Goal: Task Accomplishment & Management: Complete application form

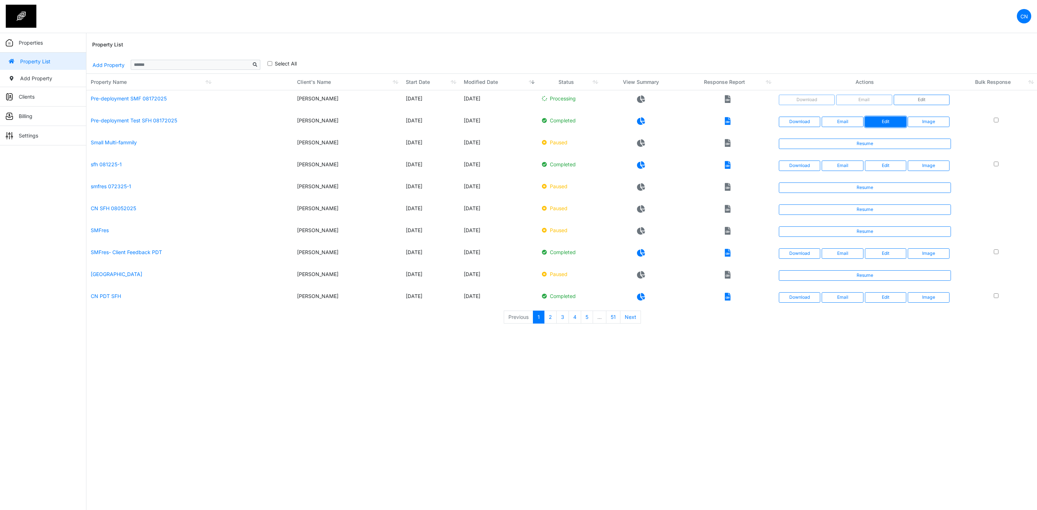
click at [877, 118] on link "Edit" at bounding box center [886, 122] width 42 height 10
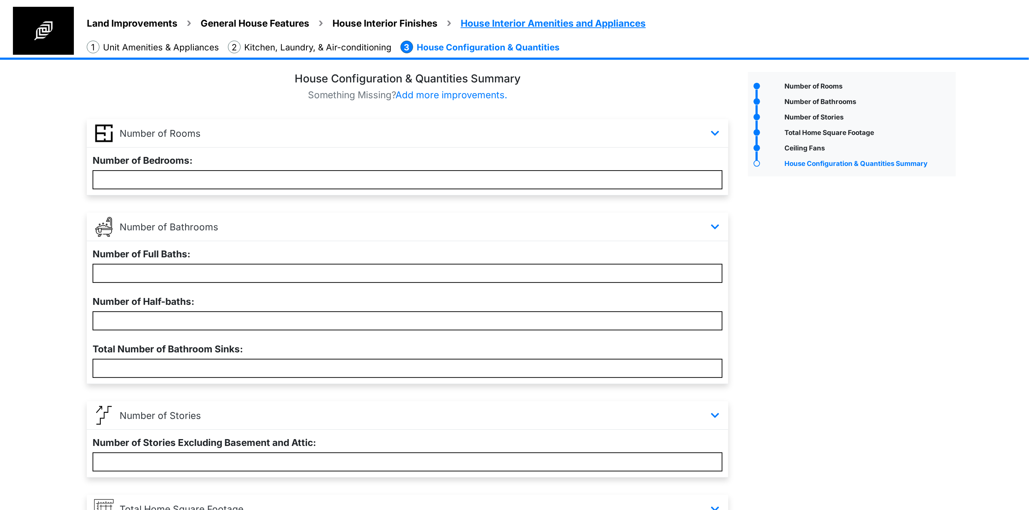
click at [790, 287] on div "Number of Rooms" at bounding box center [852, 394] width 219 height 645
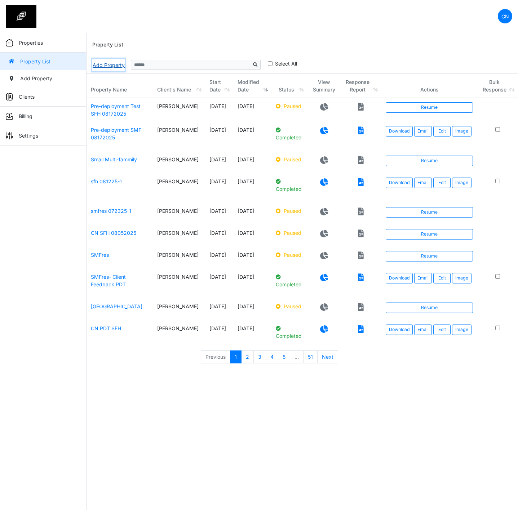
click at [106, 66] on link "Add Property" at bounding box center [108, 65] width 33 height 13
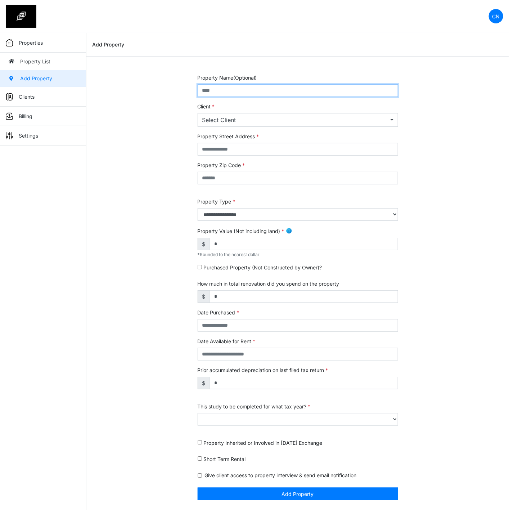
click at [273, 89] on input "text" at bounding box center [298, 90] width 201 height 13
type input "**********"
click at [253, 115] on button "Select Client" at bounding box center [298, 120] width 201 height 14
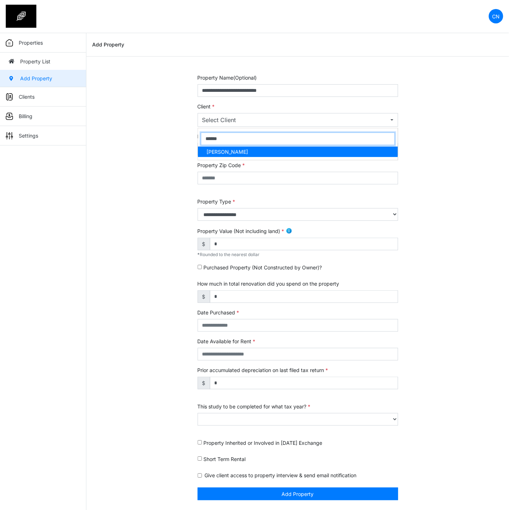
type input "******"
click at [234, 157] on link "[PERSON_NAME]" at bounding box center [298, 152] width 200 height 10
select select "***"
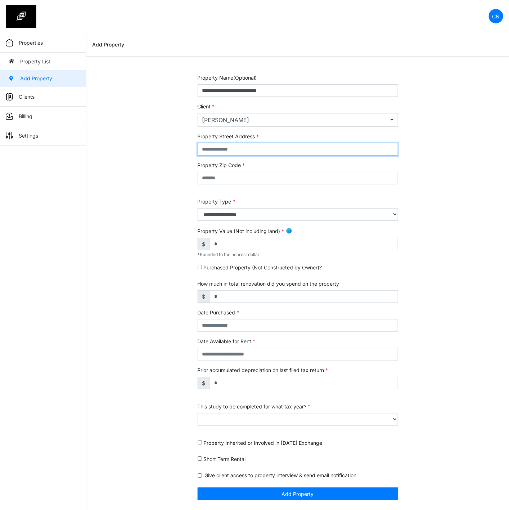
click at [240, 150] on input "text" at bounding box center [298, 149] width 201 height 13
type input "******"
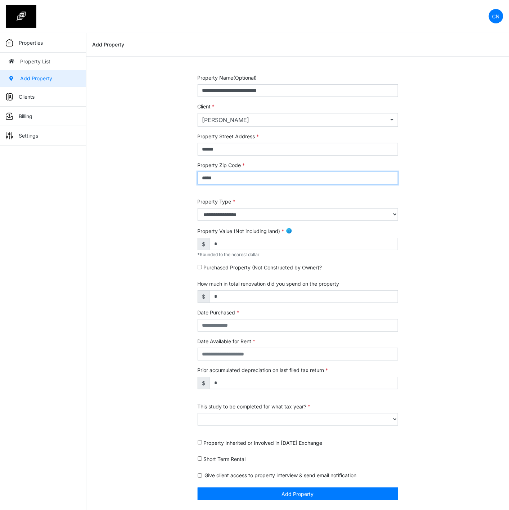
type input "*****"
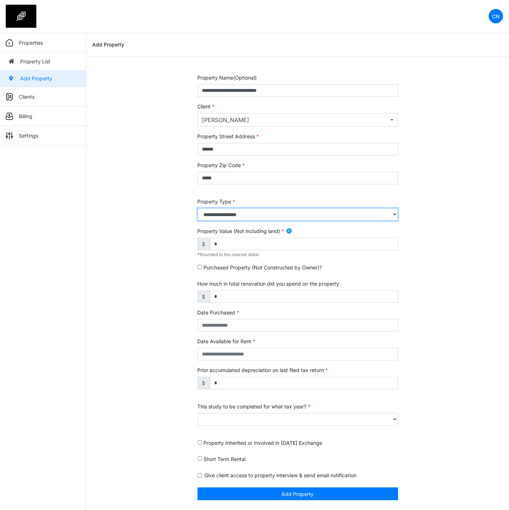
click at [213, 214] on select "**********" at bounding box center [298, 214] width 201 height 13
select select "*"
click at [198, 209] on select "**********" at bounding box center [298, 214] width 201 height 13
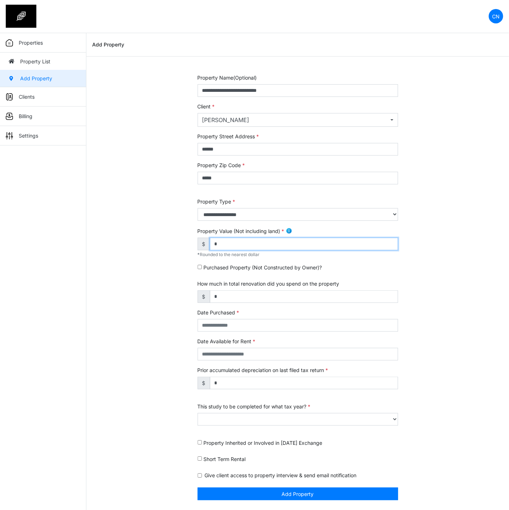
drag, startPoint x: 231, startPoint y: 247, endPoint x: 192, endPoint y: 243, distance: 39.1
click at [192, 243] on div "**********" at bounding box center [297, 291] width 211 height 435
type input "*******"
click at [115, 326] on div "**********" at bounding box center [297, 291] width 423 height 435
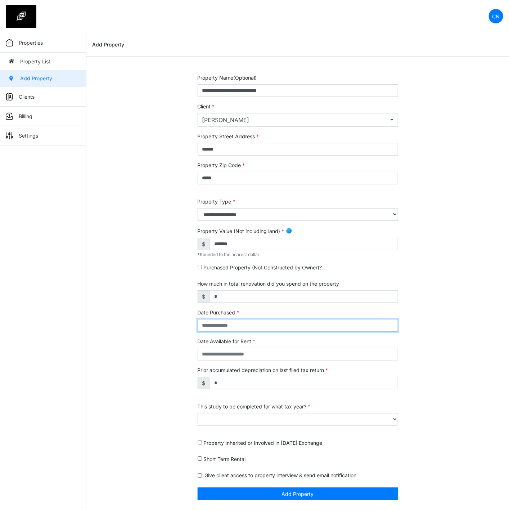
click at [215, 327] on input "text" at bounding box center [298, 325] width 201 height 13
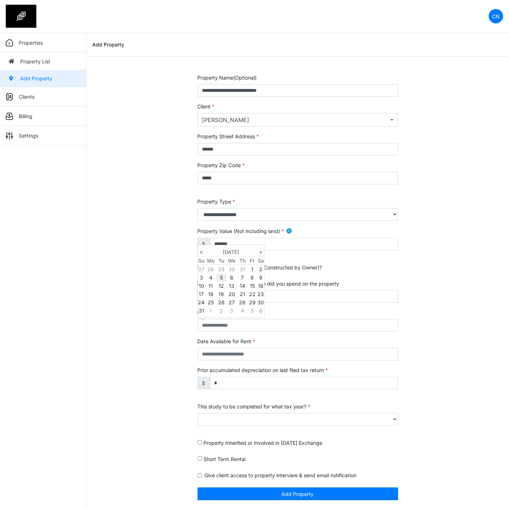
click at [225, 279] on td "5" at bounding box center [221, 277] width 10 height 8
type input "**********"
select select "****"
click at [125, 311] on div "**********" at bounding box center [297, 291] width 423 height 435
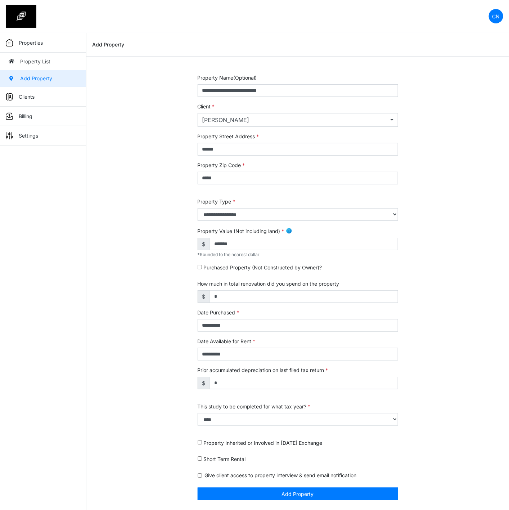
scroll to position [1, 0]
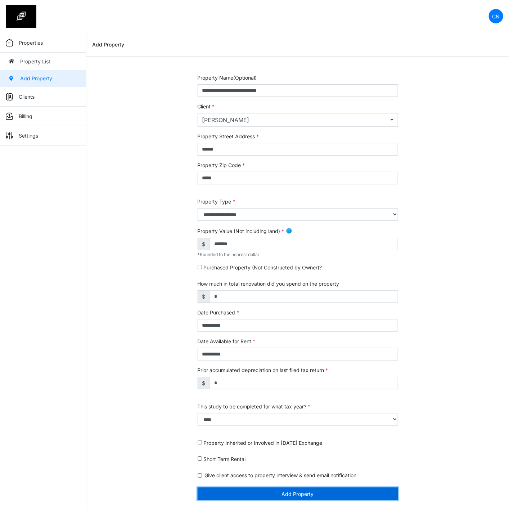
click at [263, 493] on button "Add Property" at bounding box center [298, 494] width 201 height 13
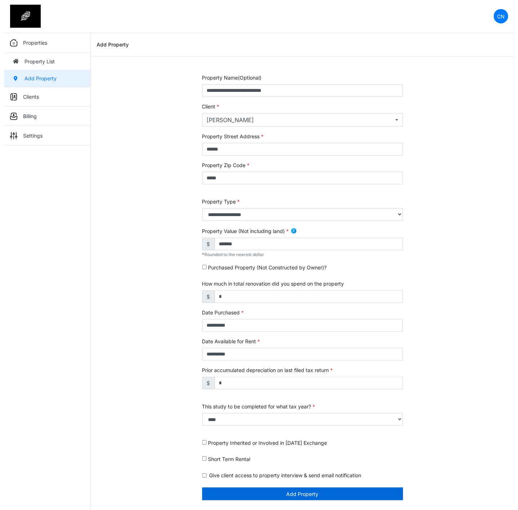
scroll to position [0, 0]
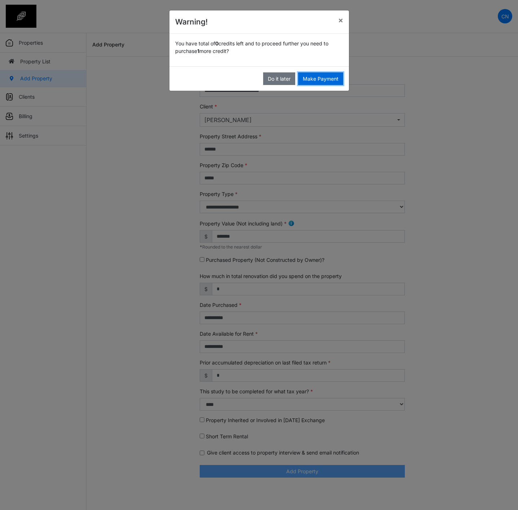
click at [321, 78] on button "Make Payment" at bounding box center [320, 78] width 45 height 13
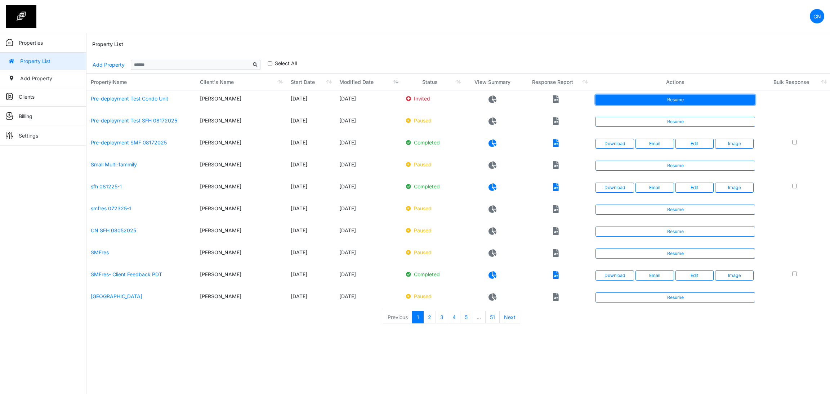
click at [517, 102] on link "Resume" at bounding box center [675, 100] width 160 height 10
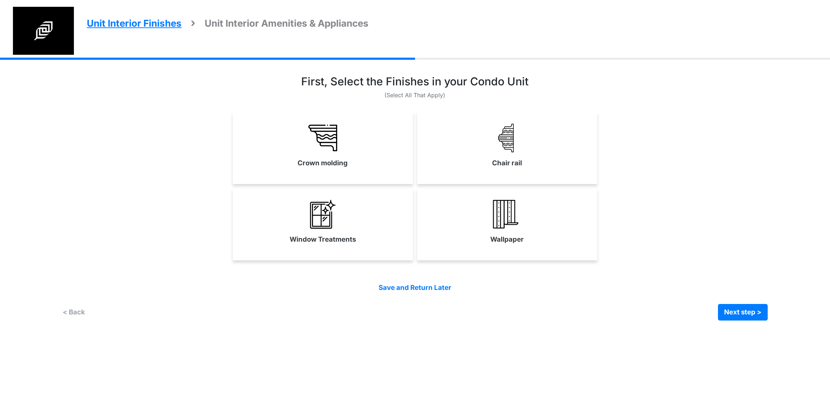
drag, startPoint x: 351, startPoint y: 143, endPoint x: 403, endPoint y: 147, distance: 52.4
click at [351, 143] on link "Crown molding" at bounding box center [323, 145] width 180 height 53
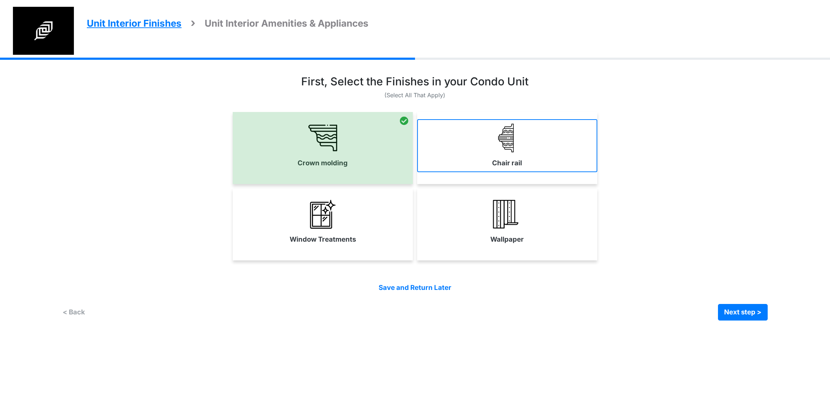
click at [478, 154] on link "Chair rail" at bounding box center [507, 145] width 180 height 53
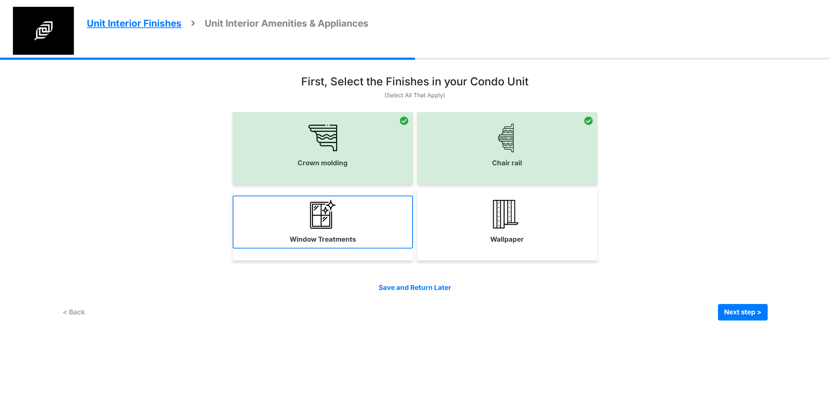
click at [353, 226] on link "Window Treatments" at bounding box center [323, 222] width 180 height 53
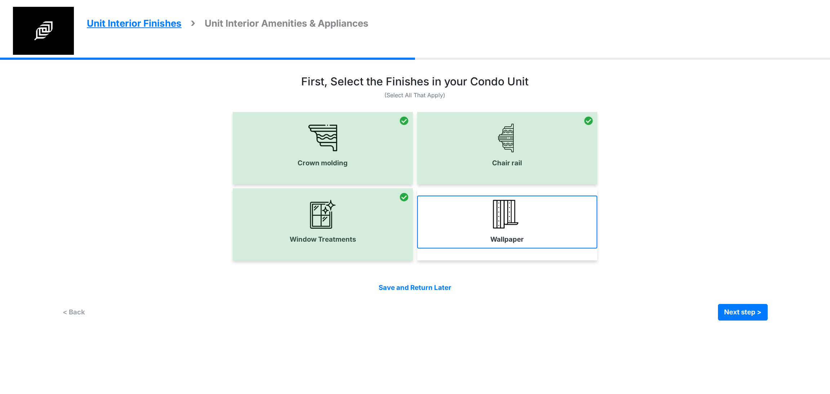
click at [450, 224] on link "Wallpaper" at bounding box center [507, 222] width 180 height 53
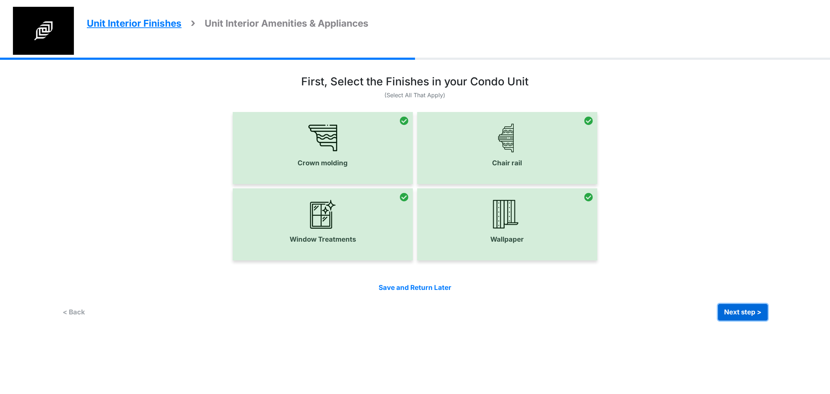
click at [757, 311] on button "Next step >" at bounding box center [743, 312] width 50 height 17
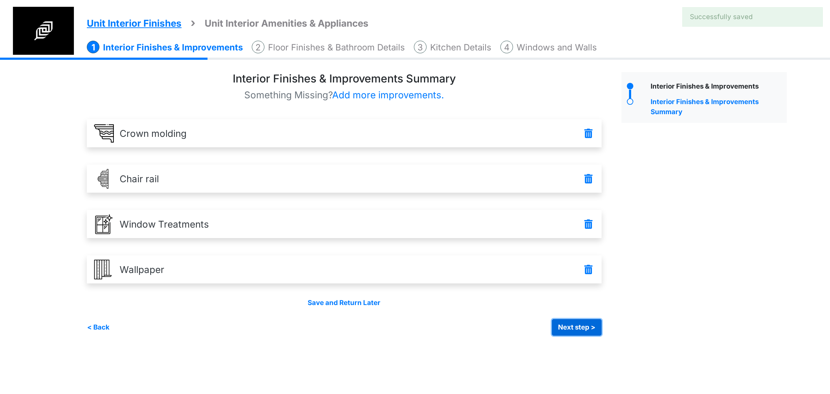
click at [562, 333] on button "Next step >" at bounding box center [577, 327] width 50 height 17
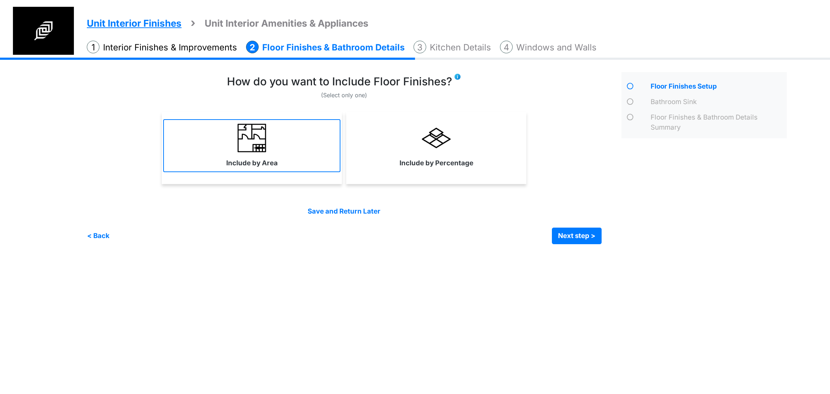
click at [300, 169] on link "Include by Area" at bounding box center [251, 145] width 177 height 53
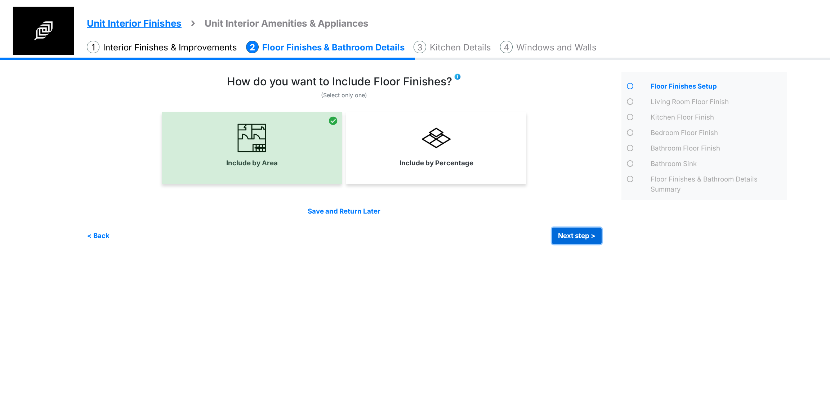
click at [567, 237] on button "Next step >" at bounding box center [577, 236] width 50 height 17
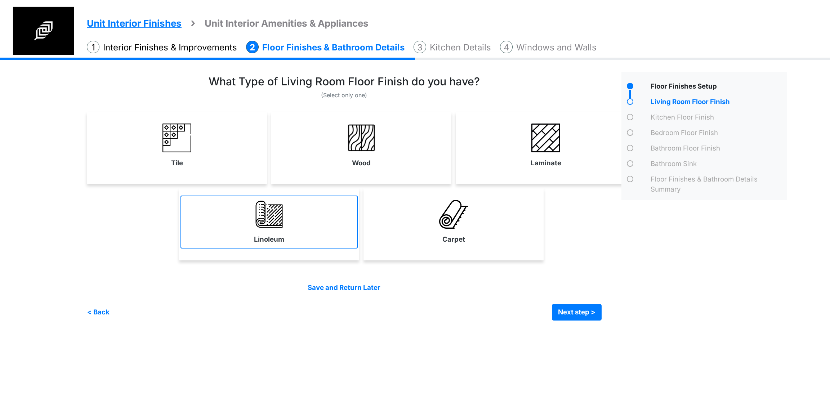
click at [334, 241] on link "Linoleum" at bounding box center [268, 222] width 177 height 53
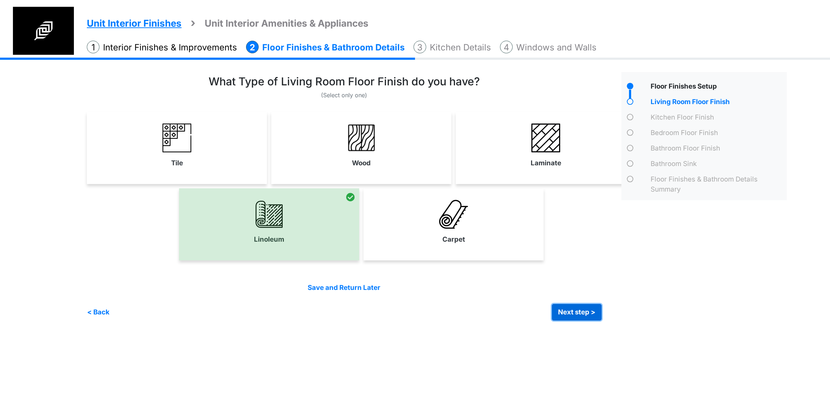
click at [557, 310] on button "Next step >" at bounding box center [577, 312] width 50 height 17
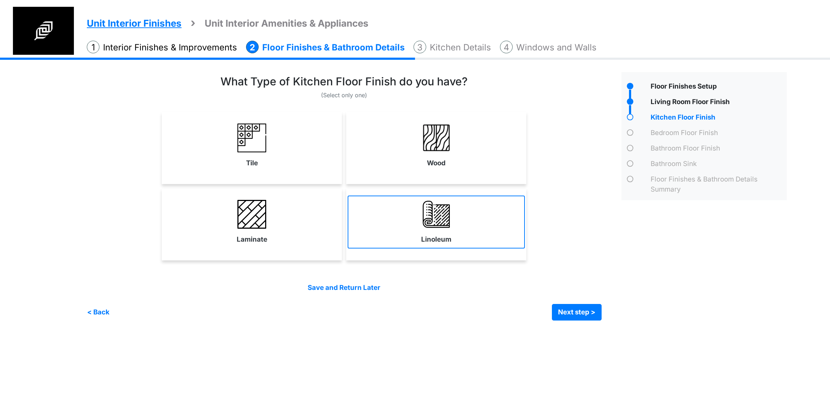
click at [417, 228] on link "Linoleum" at bounding box center [436, 222] width 177 height 53
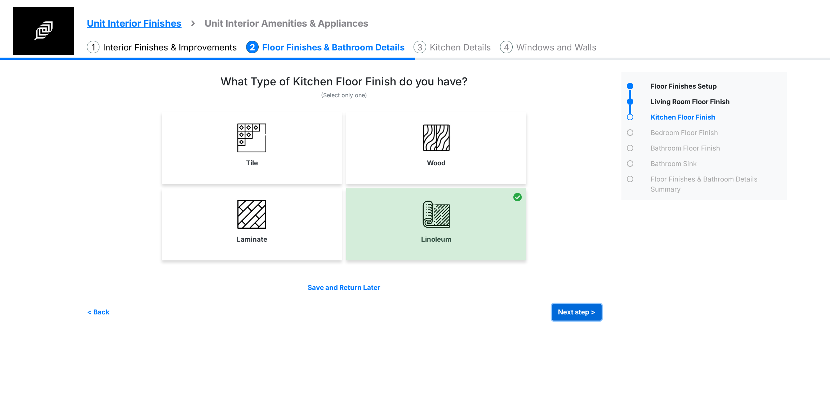
click at [585, 320] on button "Next step >" at bounding box center [577, 312] width 50 height 17
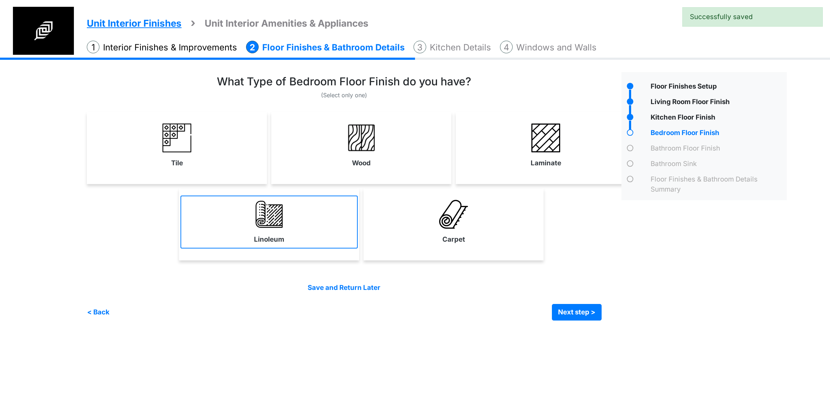
click at [305, 227] on link "Linoleum" at bounding box center [268, 222] width 177 height 53
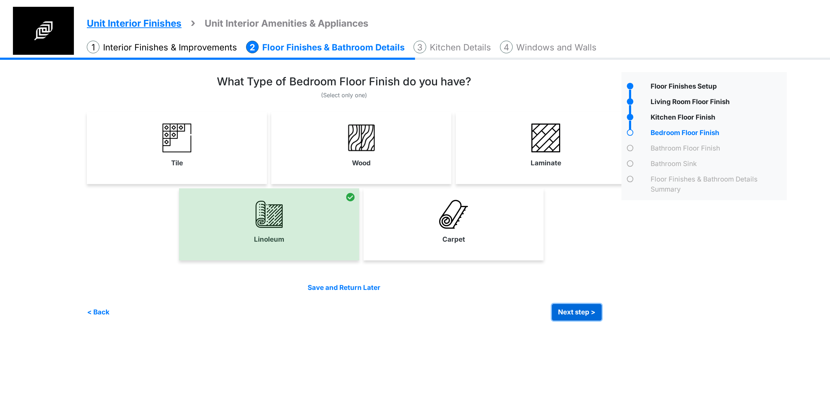
click at [560, 318] on button "Next step >" at bounding box center [577, 312] width 50 height 17
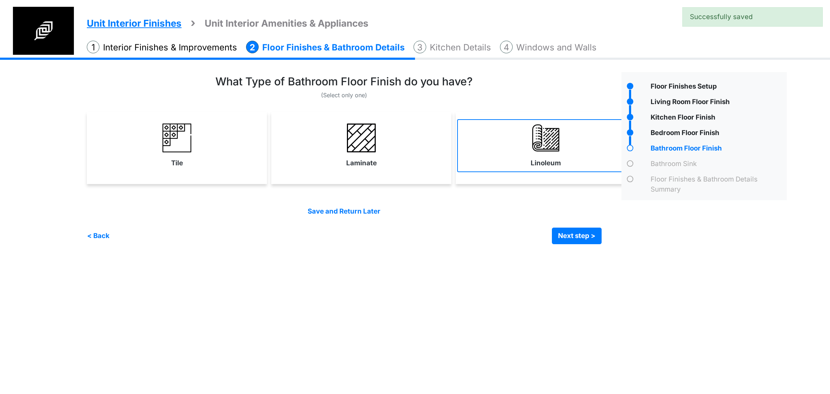
click at [492, 168] on link "Linoleum" at bounding box center [545, 145] width 177 height 53
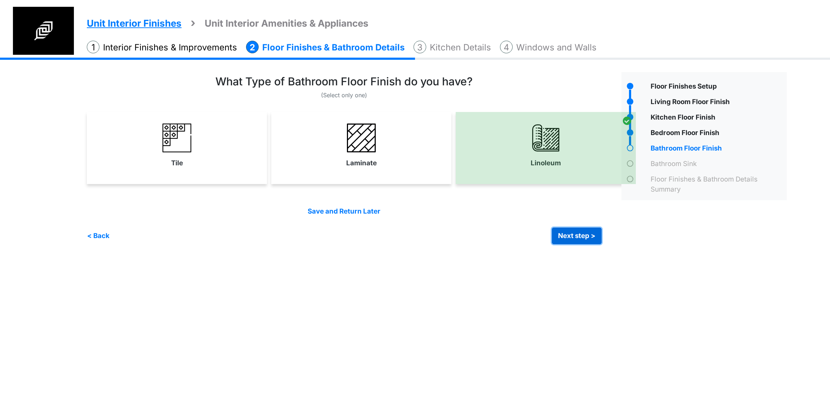
click at [580, 232] on button "Next step >" at bounding box center [577, 236] width 50 height 17
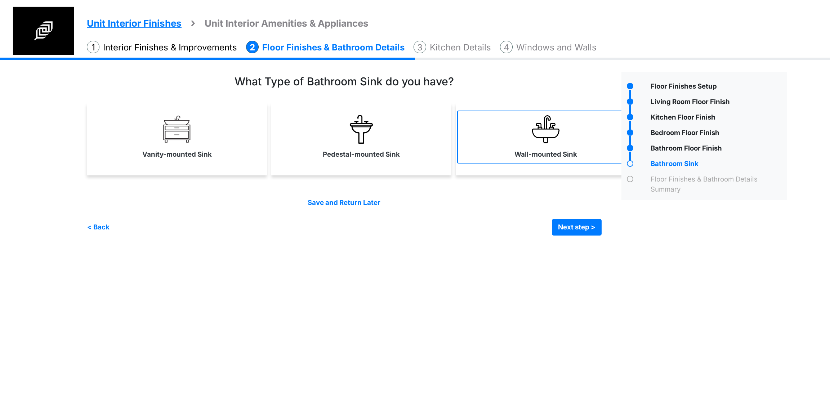
click at [471, 150] on link "Wall-mounted Sink" at bounding box center [545, 137] width 177 height 53
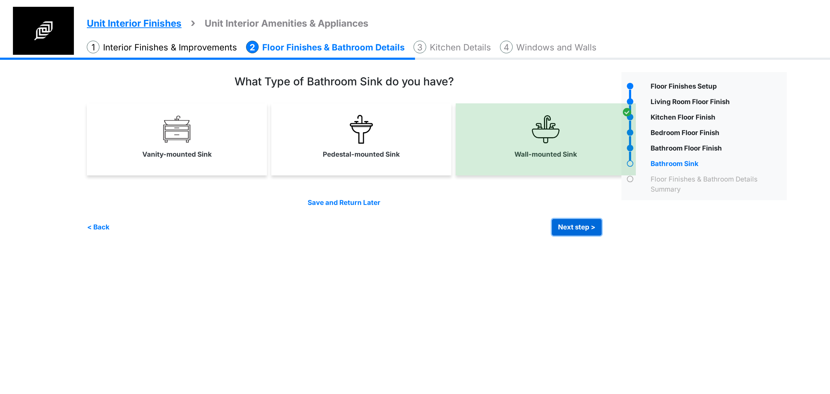
click at [585, 234] on button "Next step >" at bounding box center [577, 227] width 50 height 17
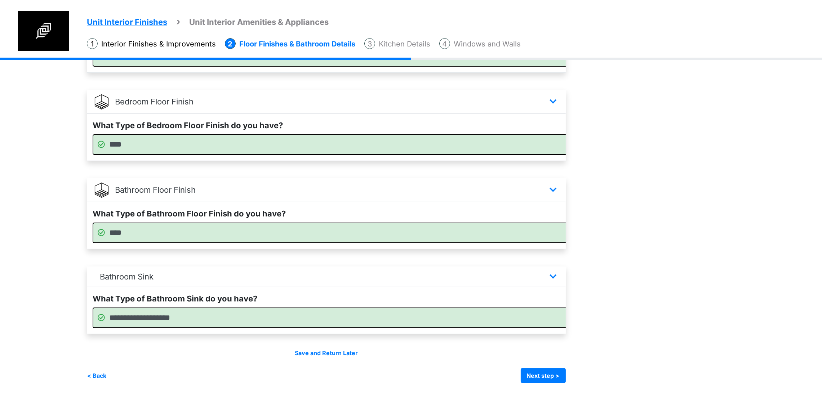
scroll to position [336, 0]
click at [559, 373] on button "Next step >" at bounding box center [542, 375] width 45 height 15
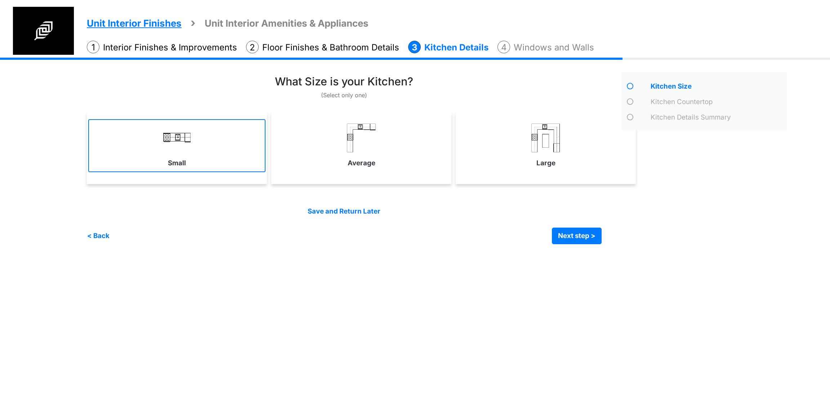
click at [222, 150] on link "Small" at bounding box center [176, 145] width 177 height 53
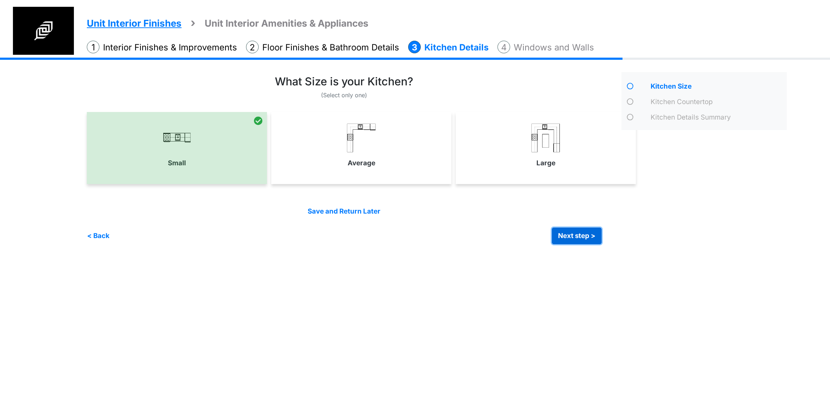
click at [563, 242] on button "Next step >" at bounding box center [577, 236] width 50 height 17
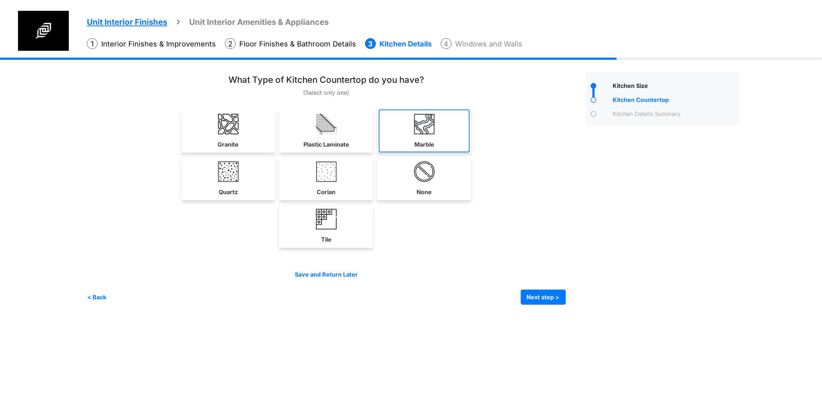
click at [469, 152] on link "Marble" at bounding box center [424, 130] width 91 height 43
select select "*"
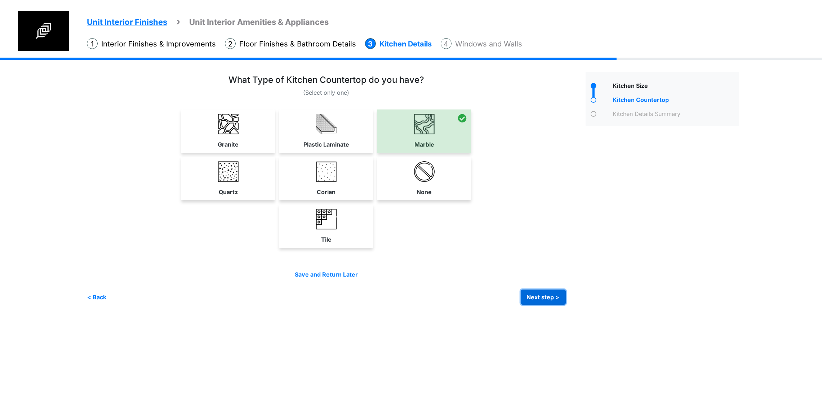
click at [563, 305] on button "Next step >" at bounding box center [542, 297] width 45 height 15
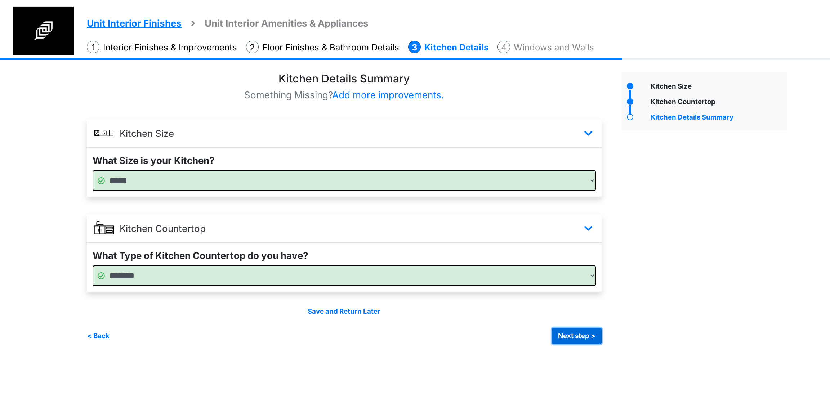
click at [580, 330] on button "Next step >" at bounding box center [577, 336] width 50 height 17
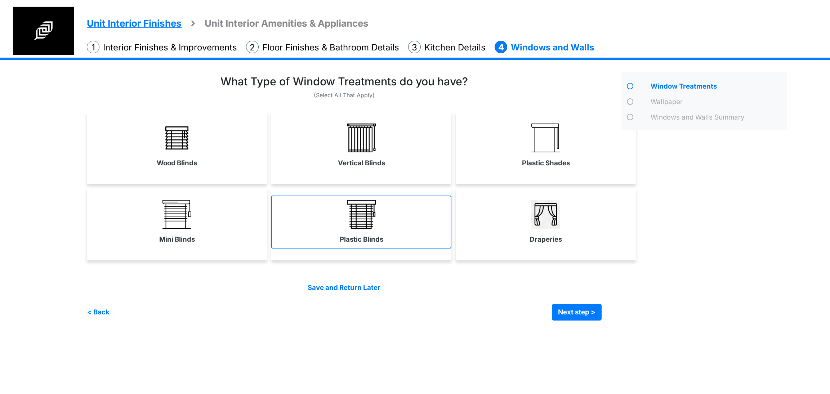
click at [450, 229] on link "Plastic Blinds" at bounding box center [361, 222] width 180 height 53
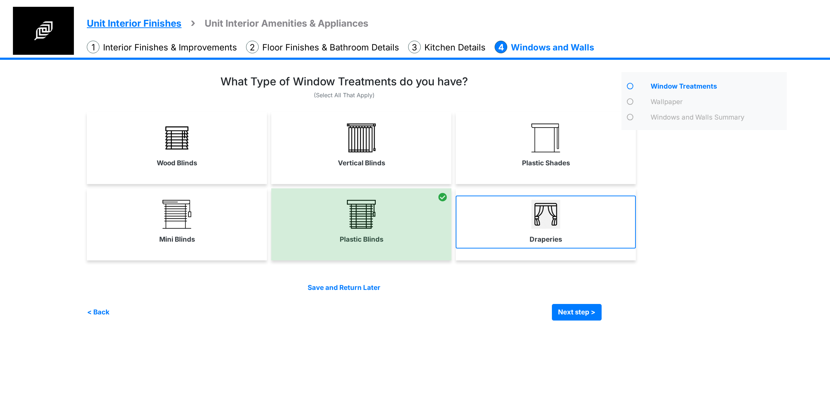
click at [477, 234] on link "Draperies" at bounding box center [546, 222] width 180 height 53
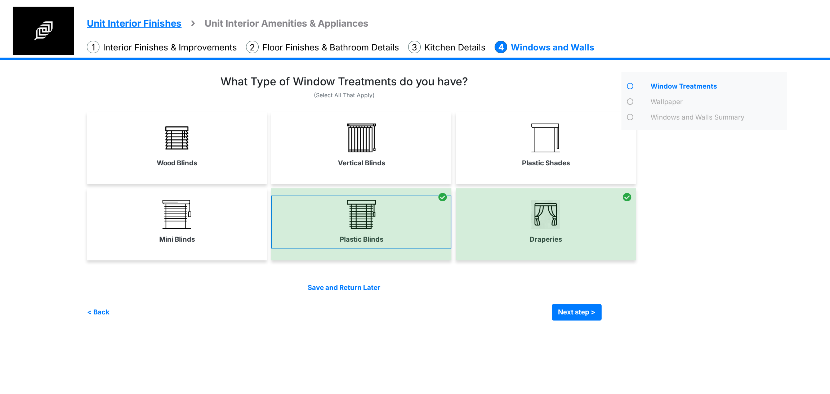
click at [400, 236] on div at bounding box center [361, 224] width 180 height 72
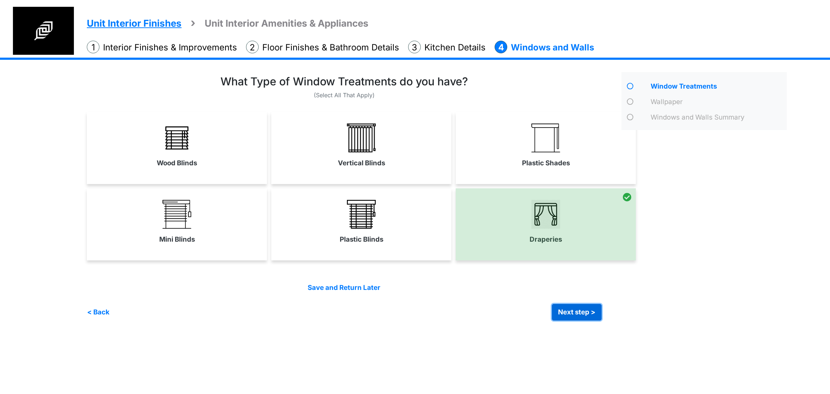
click at [573, 310] on button "Next step >" at bounding box center [577, 312] width 50 height 17
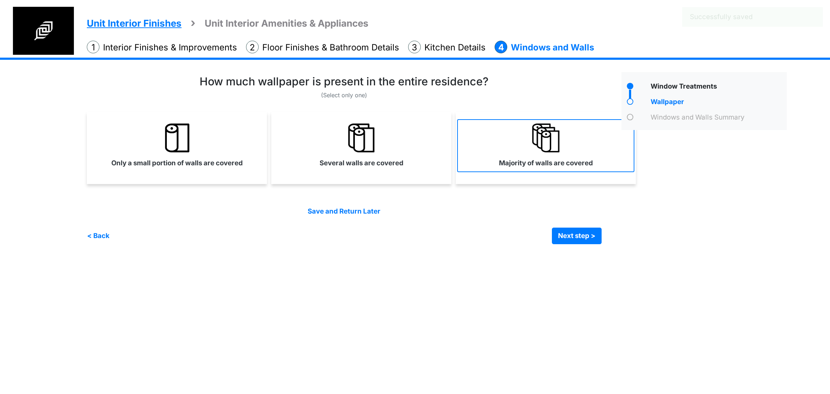
click at [560, 165] on label "Majority of walls are covered" at bounding box center [546, 163] width 94 height 10
select select "*"
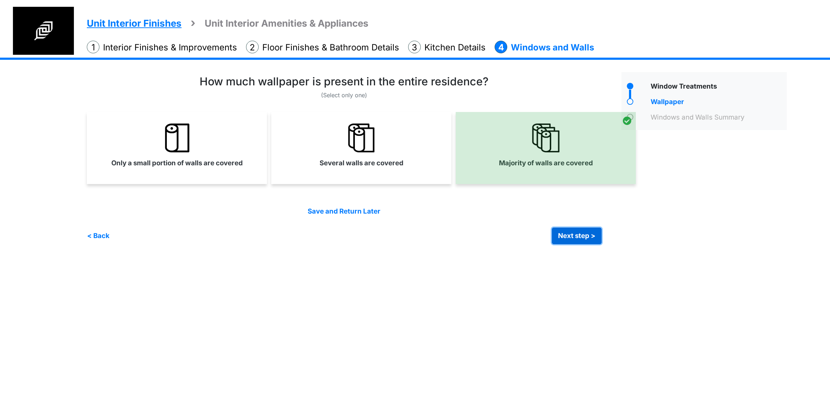
click at [581, 232] on button "Next step >" at bounding box center [577, 236] width 50 height 17
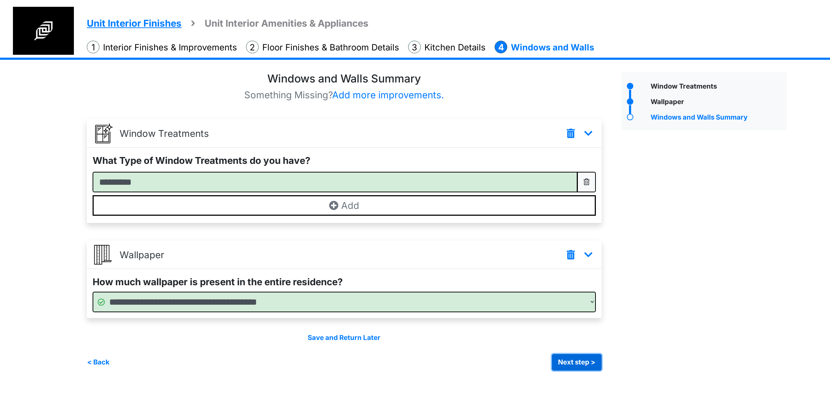
click at [578, 365] on button "Next step >" at bounding box center [577, 362] width 50 height 17
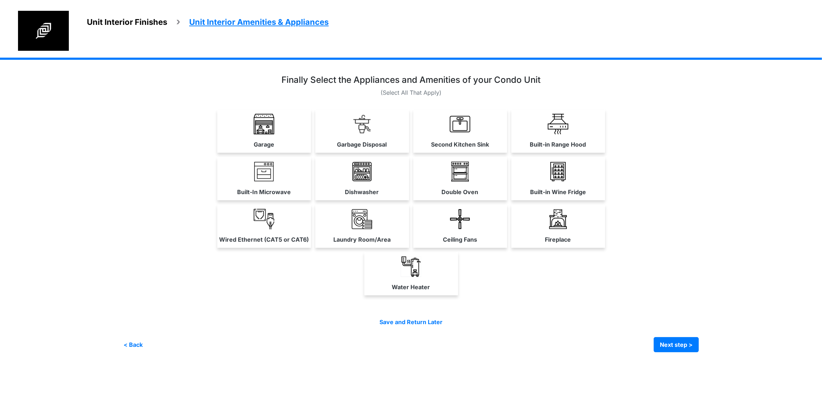
scroll to position [54, 0]
click at [458, 295] on link "Water Heater" at bounding box center [411, 273] width 94 height 43
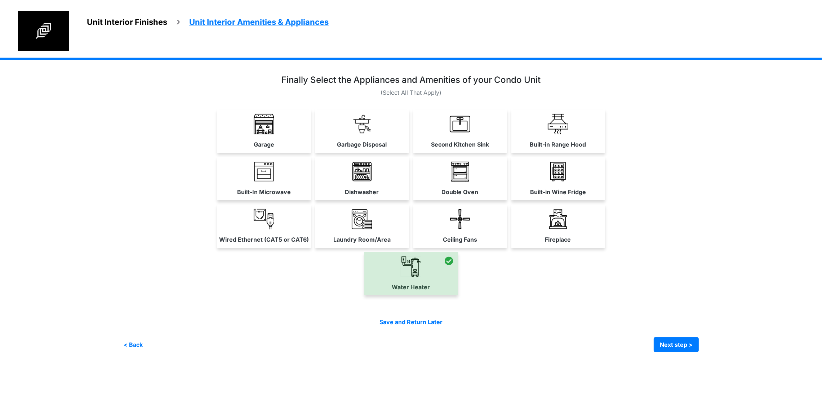
scroll to position [90, 0]
click at [698, 352] on button "Next step >" at bounding box center [675, 344] width 45 height 15
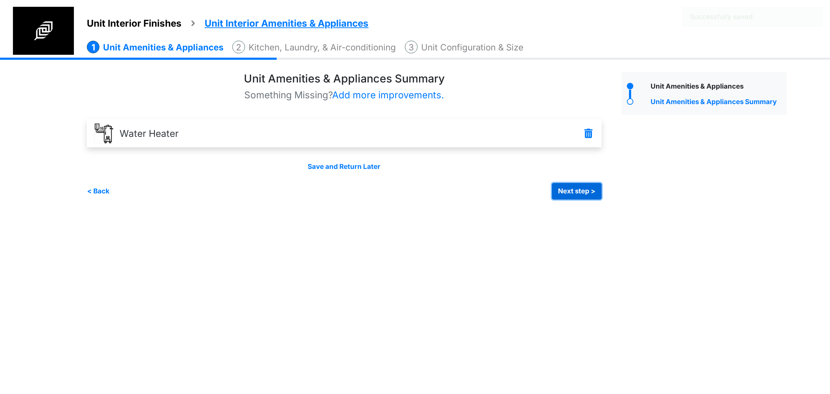
click at [582, 189] on button "Next step >" at bounding box center [577, 191] width 50 height 17
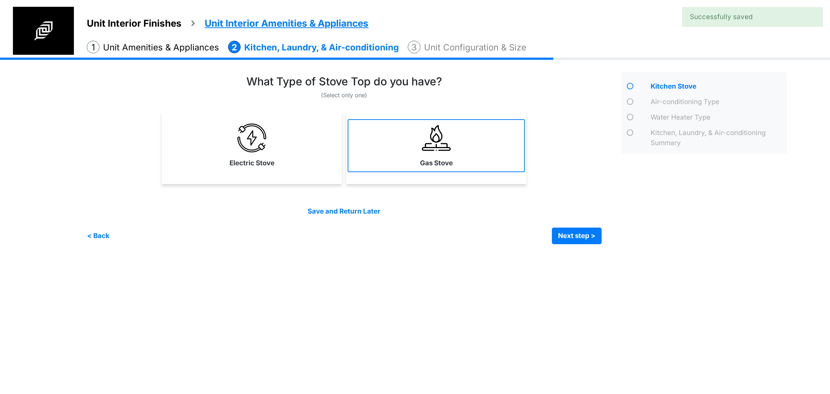
click at [467, 165] on link "Gas Stove" at bounding box center [436, 145] width 177 height 53
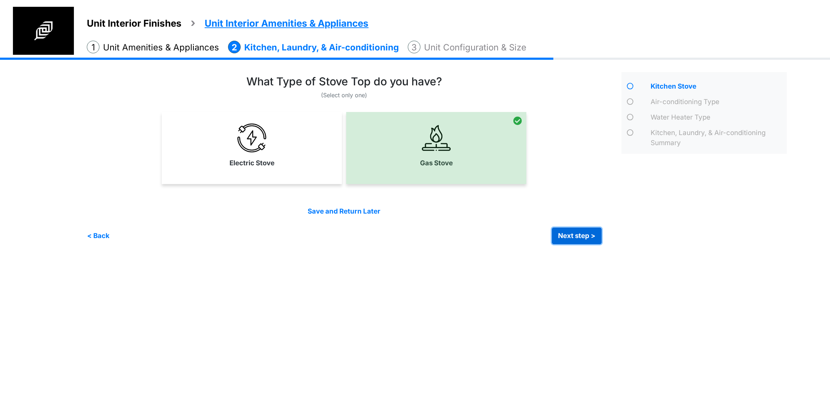
click at [565, 233] on button "Next step >" at bounding box center [577, 236] width 50 height 17
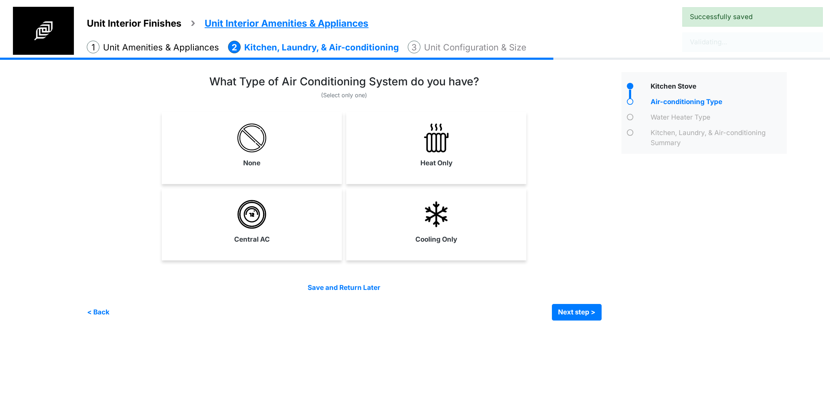
click at [447, 153] on link "Heat Only" at bounding box center [436, 145] width 177 height 53
select select "*"
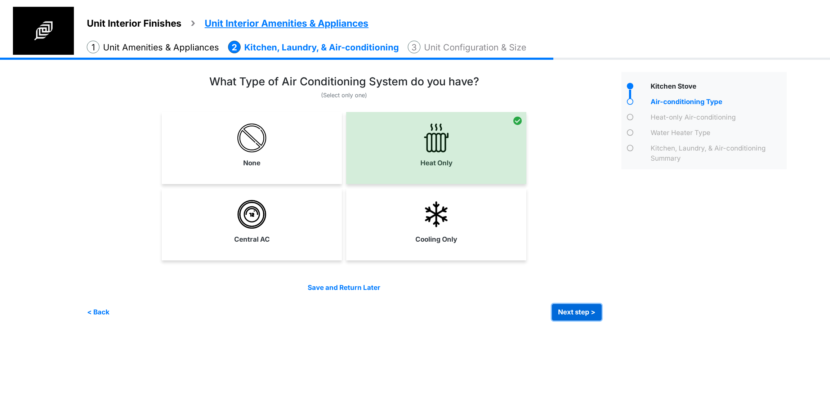
click at [578, 308] on button "Next step >" at bounding box center [577, 312] width 50 height 17
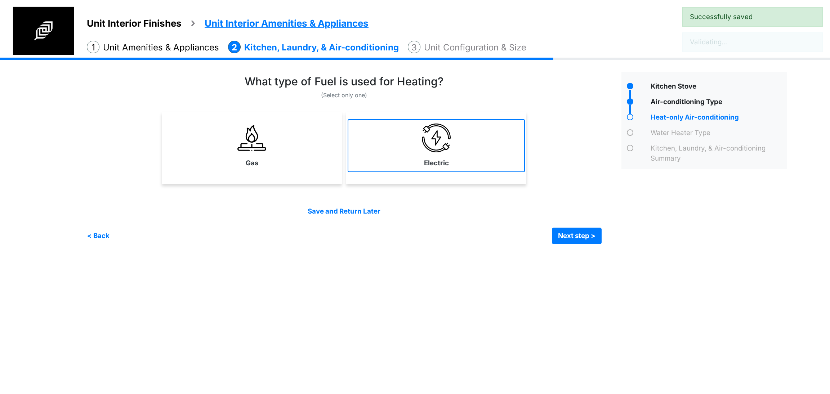
click at [438, 143] on img at bounding box center [436, 138] width 29 height 29
select select "*"
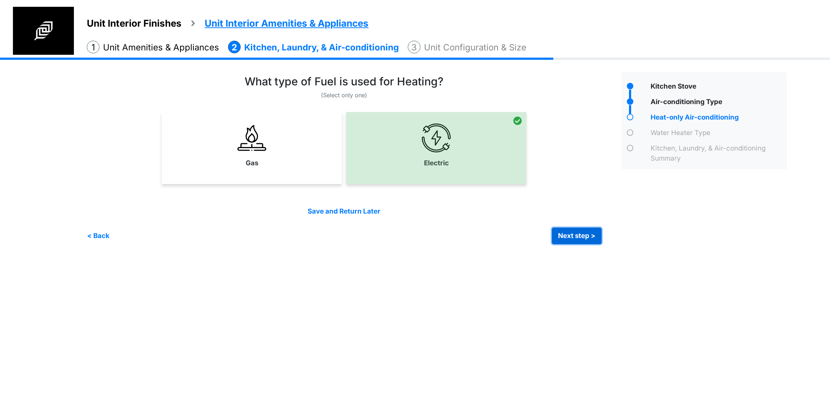
click at [580, 232] on button "Next step >" at bounding box center [577, 236] width 50 height 17
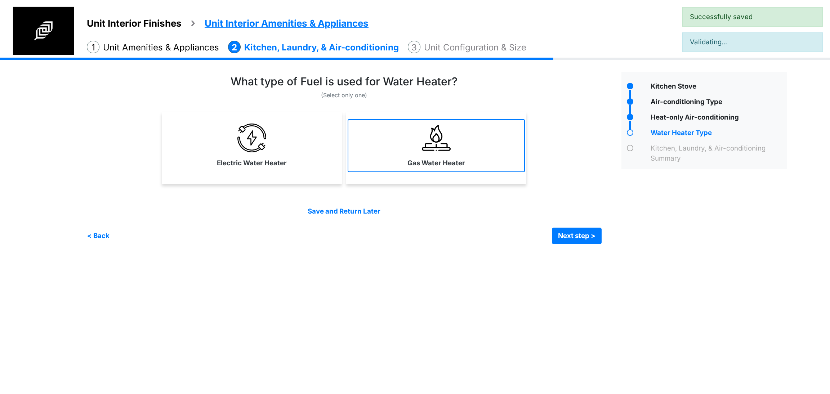
click at [474, 160] on link "Gas Water Heater" at bounding box center [436, 145] width 177 height 53
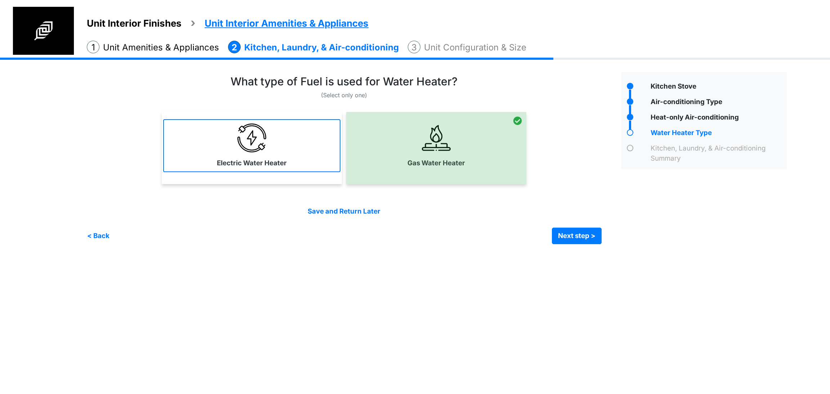
click at [308, 169] on link "Electric Water Heater" at bounding box center [251, 145] width 177 height 53
select select "*"
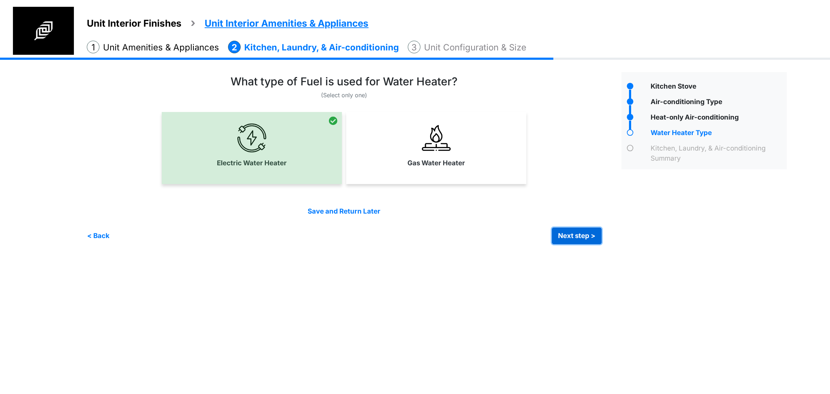
click at [564, 229] on button "Next step >" at bounding box center [577, 236] width 50 height 17
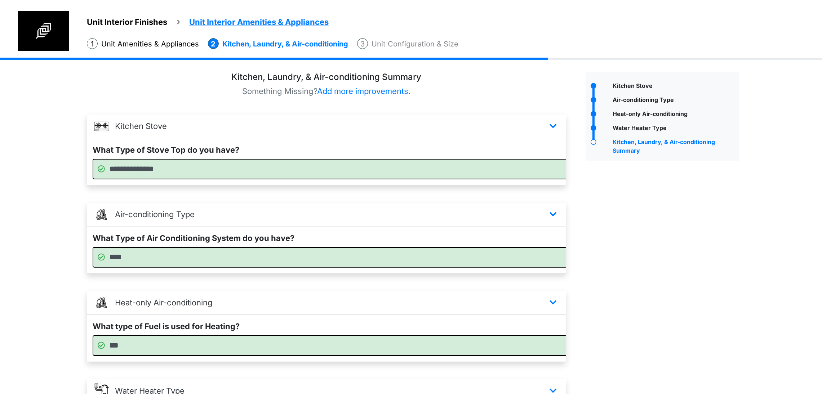
scroll to position [152, 0]
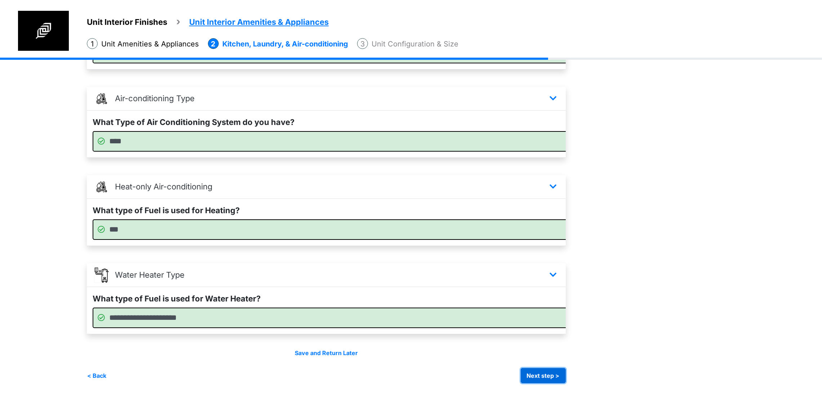
click at [565, 375] on button "Next step >" at bounding box center [542, 375] width 45 height 15
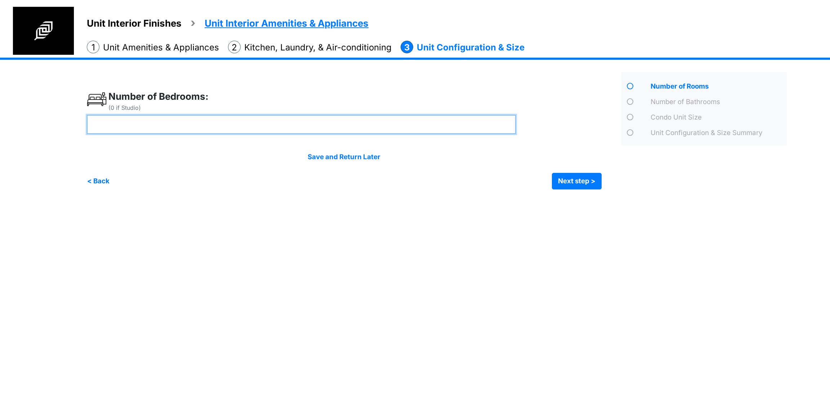
click at [347, 120] on input "number" at bounding box center [301, 124] width 429 height 19
type input "*"
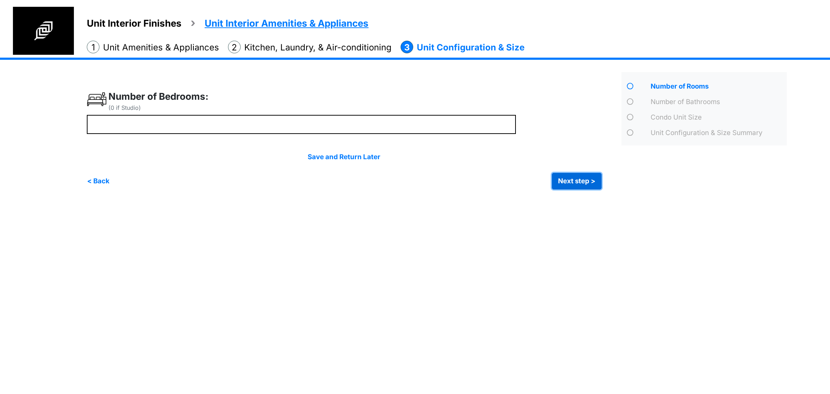
click at [554, 183] on button "Next step >" at bounding box center [577, 181] width 50 height 17
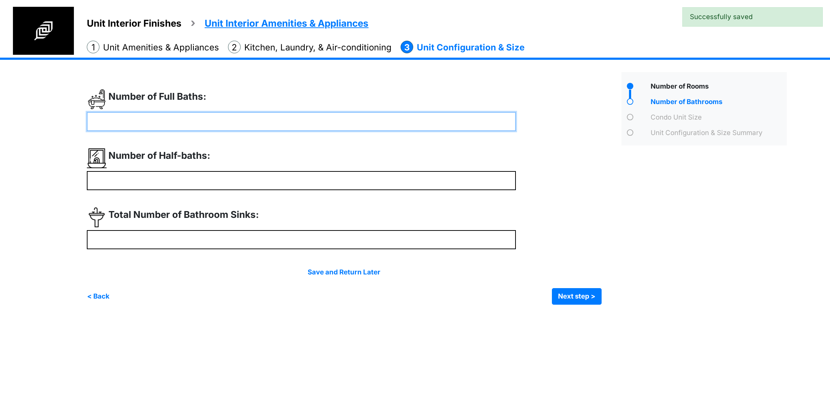
click at [254, 121] on input "number" at bounding box center [301, 121] width 429 height 19
type input "*"
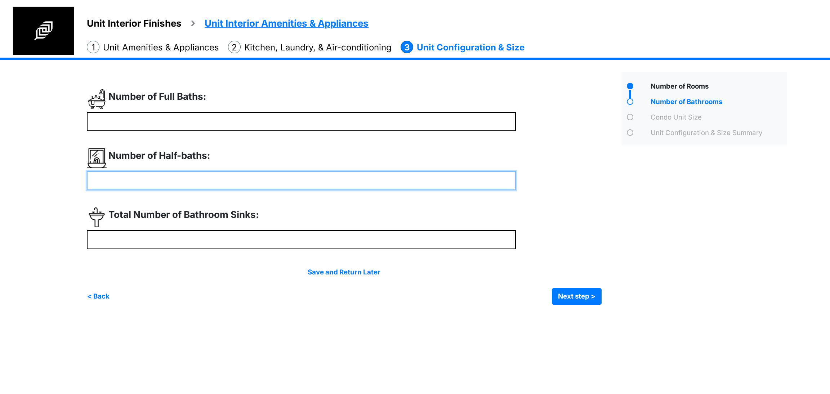
click at [223, 184] on input "number" at bounding box center [301, 180] width 429 height 19
type input "*"
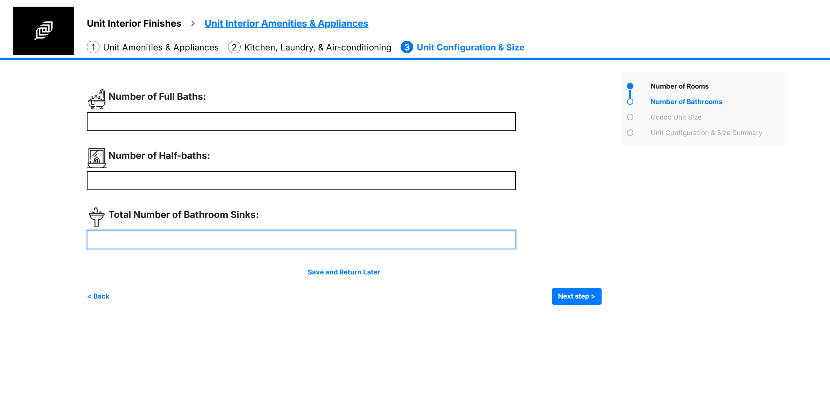
type input "*"
click at [164, 240] on input "number" at bounding box center [301, 239] width 429 height 19
type input "*"
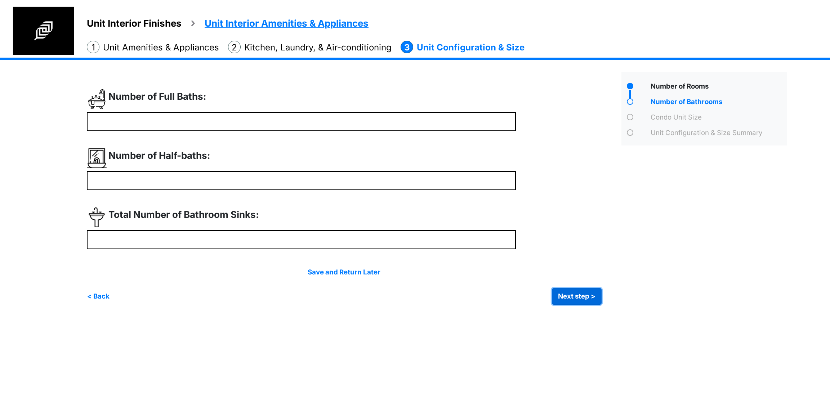
type input "*"
click at [552, 292] on button "Next step >" at bounding box center [577, 296] width 50 height 17
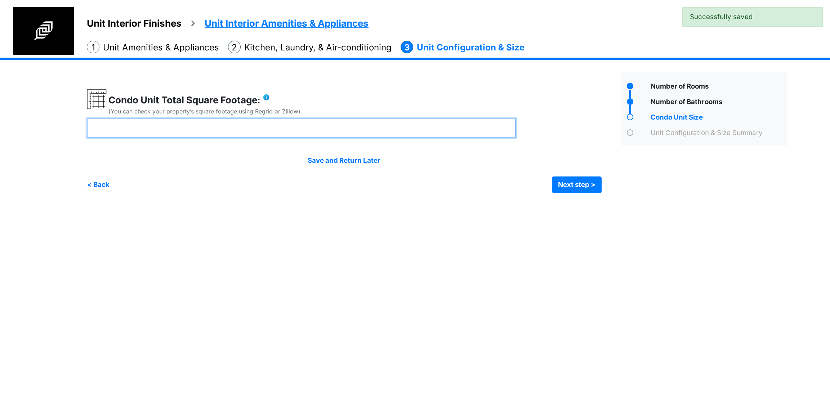
click at [287, 130] on input "number" at bounding box center [301, 127] width 429 height 19
type input "****"
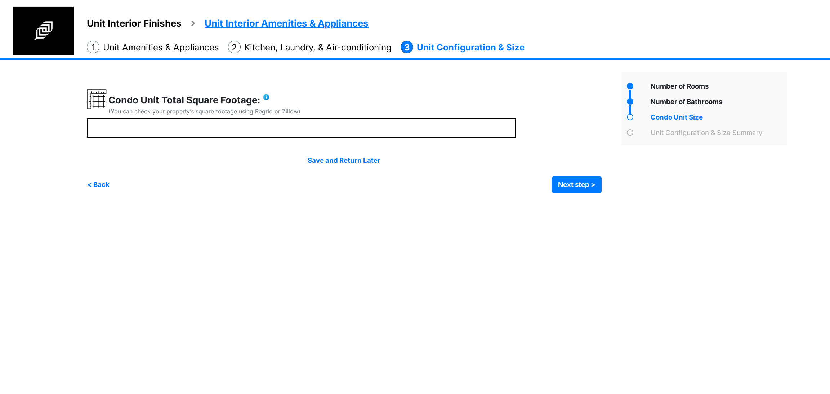
type input "****"
click at [602, 188] on div "****" at bounding box center [351, 141] width 529 height 104
click at [577, 188] on button "Next step >" at bounding box center [577, 184] width 50 height 17
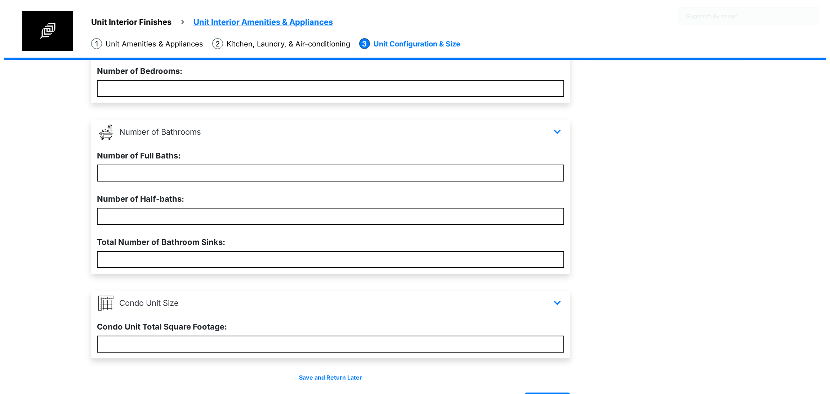
scroll to position [147, 0]
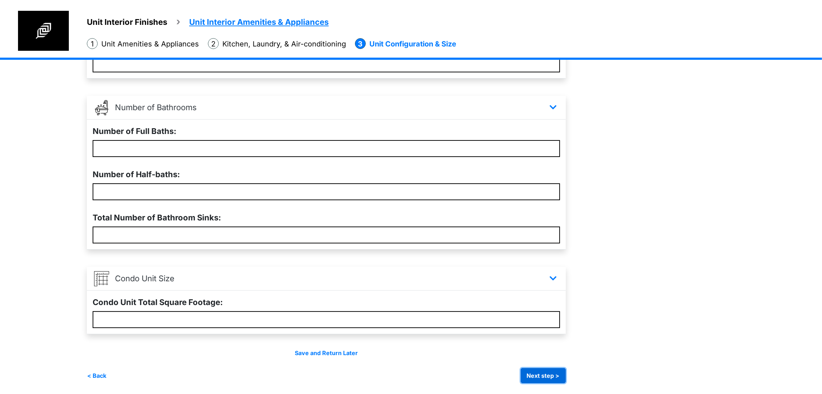
click at [562, 371] on button "Next step >" at bounding box center [542, 375] width 45 height 15
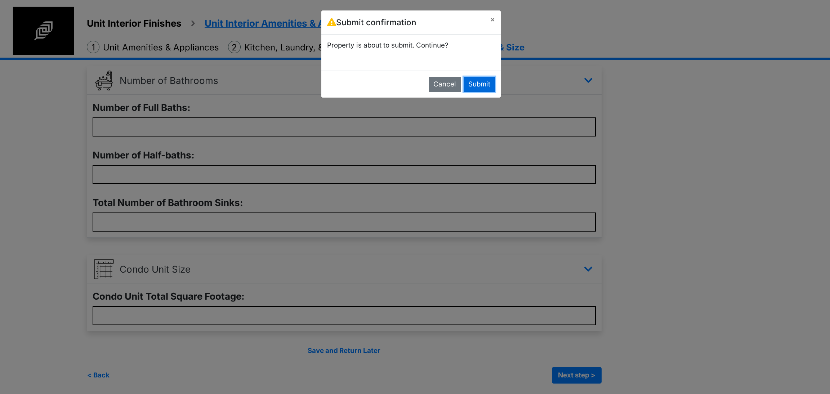
click at [471, 85] on button "Submit" at bounding box center [479, 84] width 31 height 15
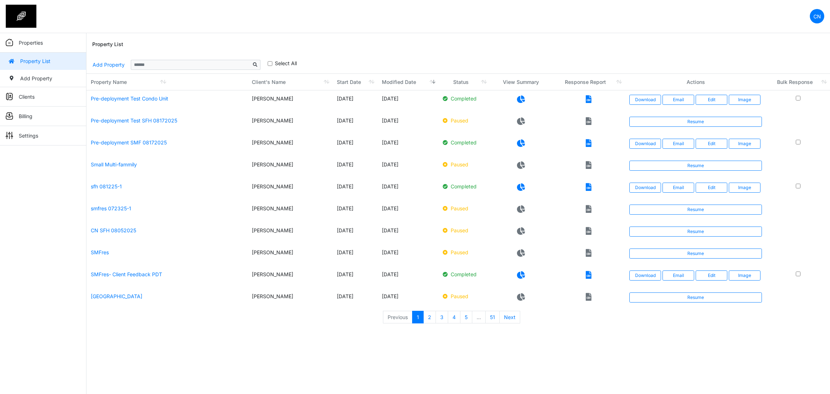
click at [580, 332] on html "CN Change Password Logout Clyton [EMAIL_ADDRESS][DOMAIN_NAME] Properties Proper…" at bounding box center [415, 166] width 830 height 332
